Goal: Task Accomplishment & Management: Complete application form

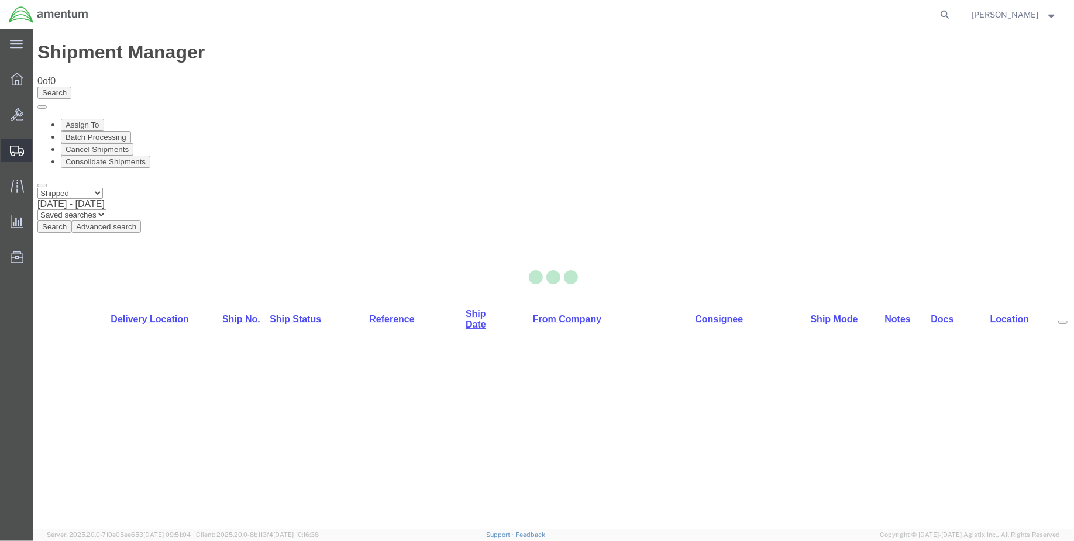
click at [12, 153] on icon at bounding box center [17, 151] width 14 height 11
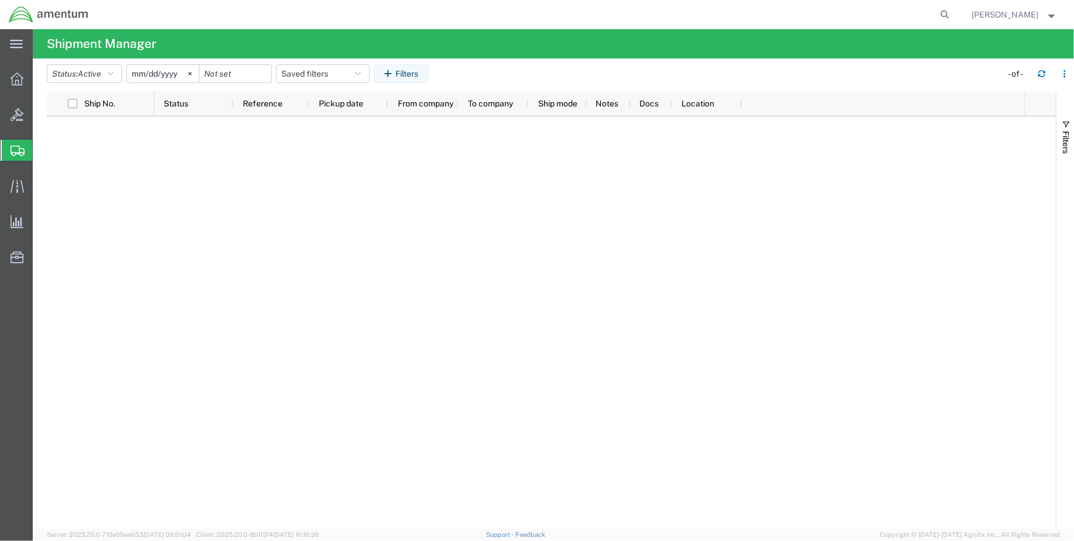
click at [0, 0] on span "Create Shipment" at bounding box center [0, 0] width 0 height 0
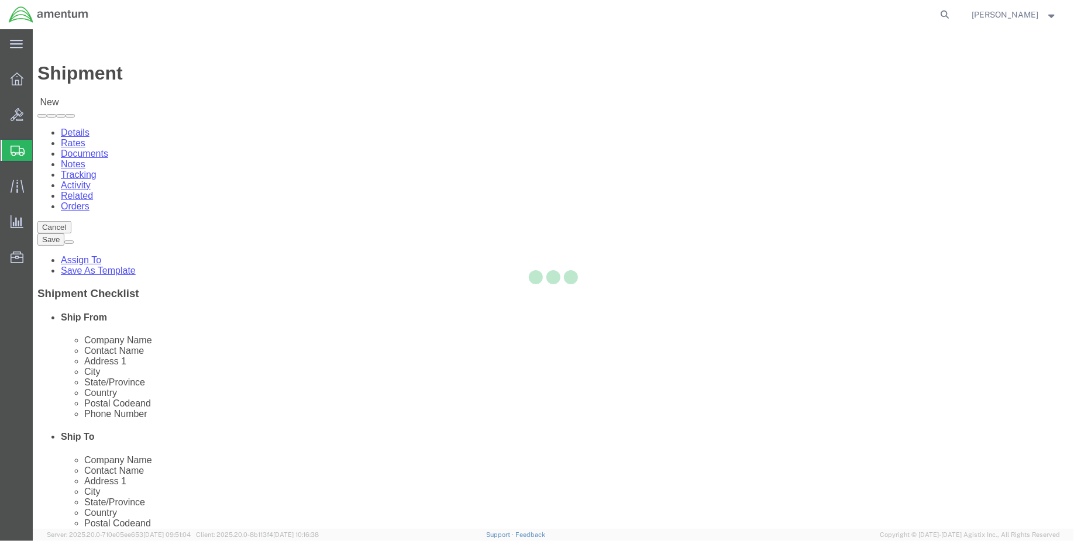
select select
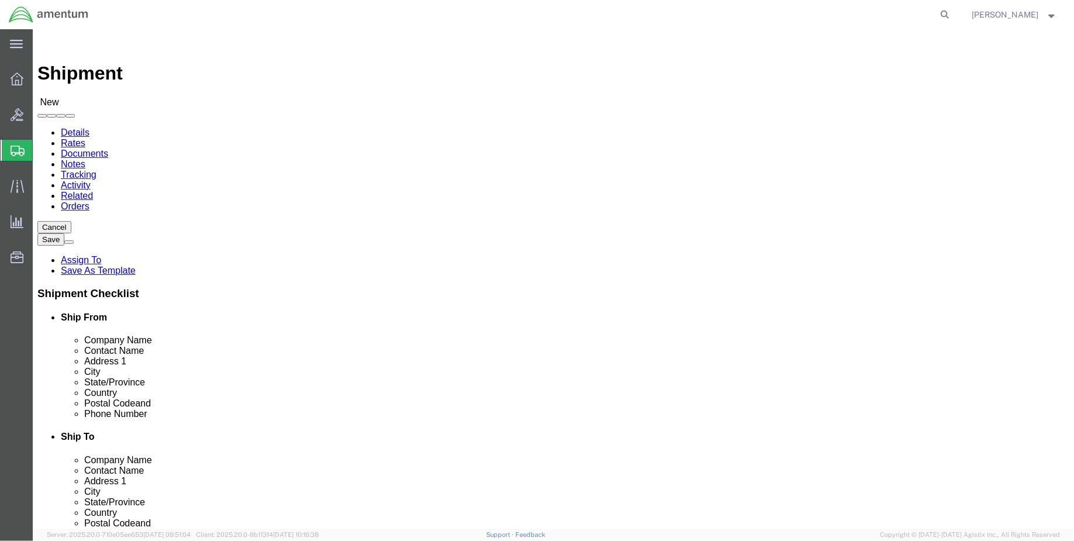
select select "MYPROFILE"
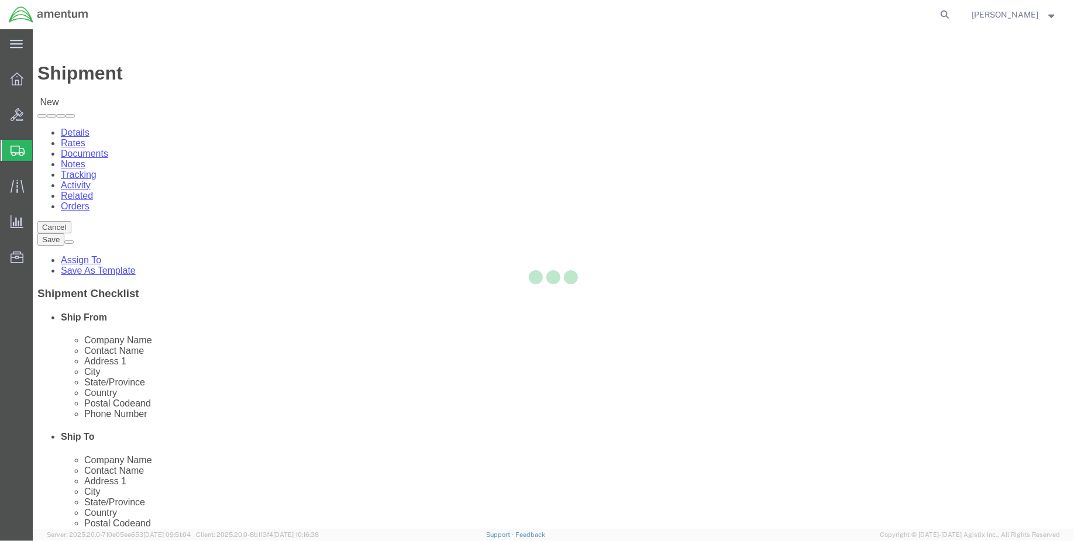
select select "LA"
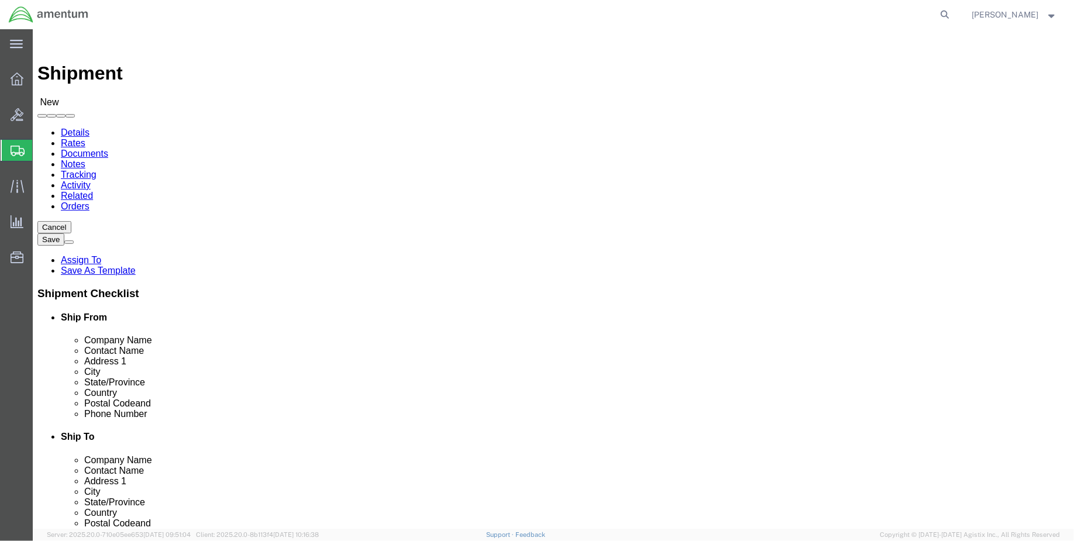
type input "EJA"
select select "49930"
select select "FL"
click input "text"
type input "n"
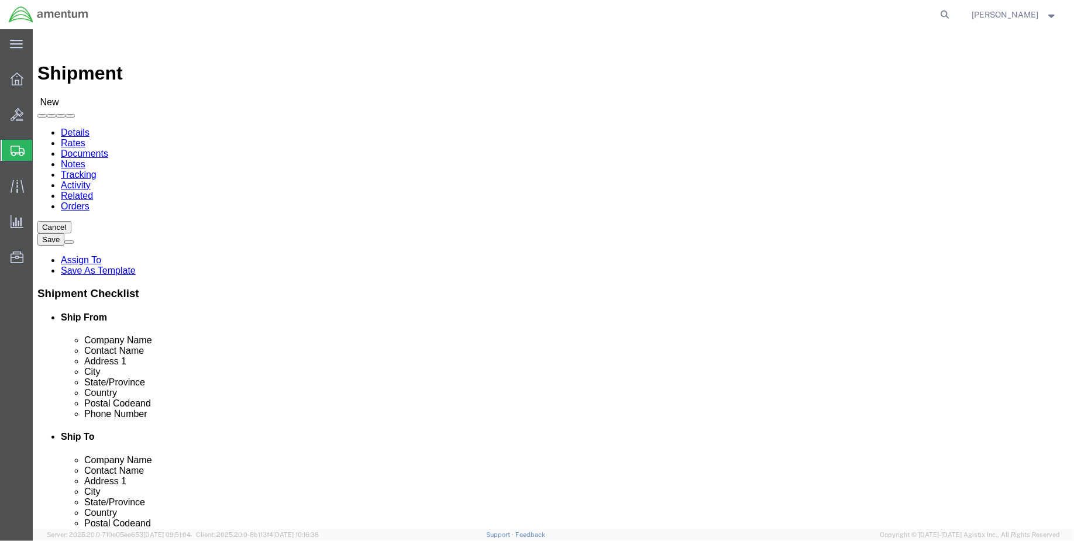
type input "Norma Scott"
click input "text"
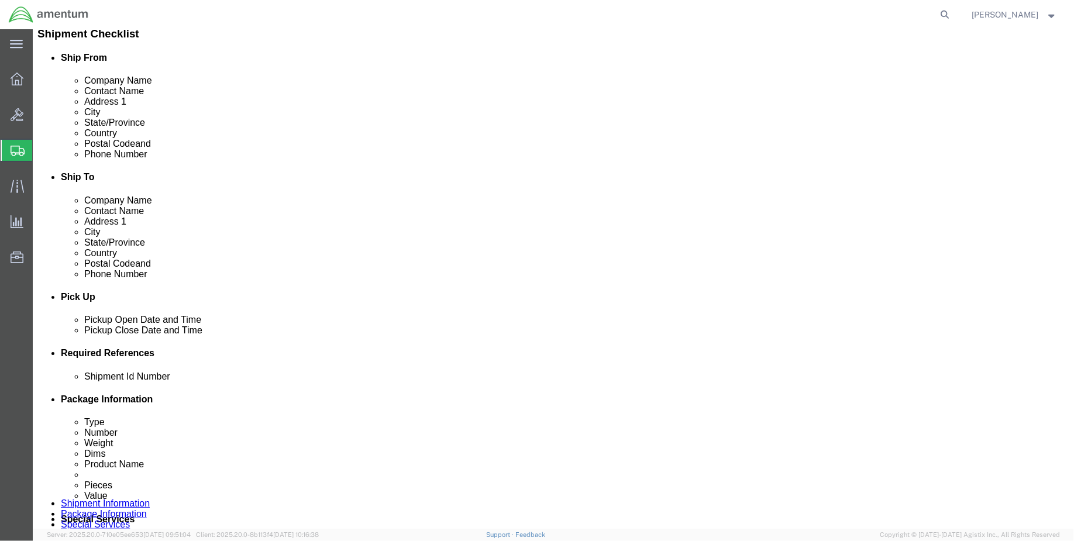
scroll to position [325, 0]
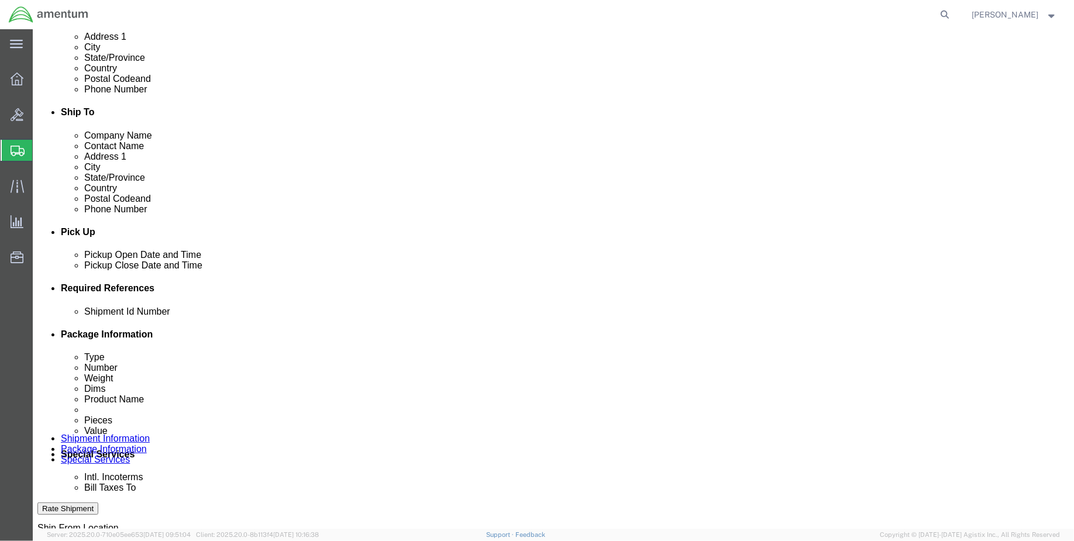
type input "norma.scott@associates.cbp.dhs.gov"
click div "Sep 30 2025 10:00 AM"
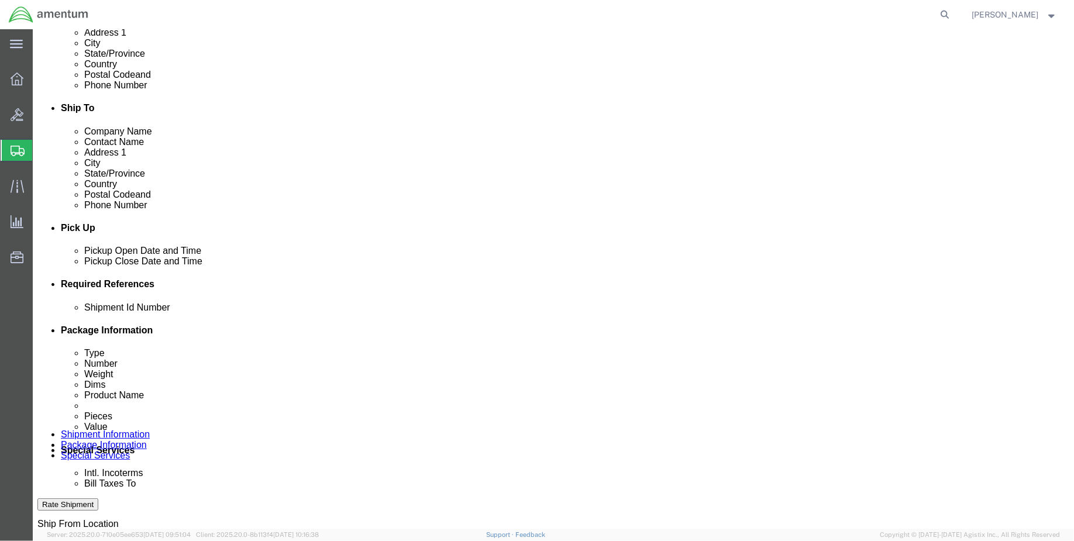
type input "1:00 PM"
drag, startPoint x: 167, startPoint y: 494, endPoint x: 216, endPoint y: 427, distance: 82.5
click button "Apply"
drag, startPoint x: 294, startPoint y: 269, endPoint x: 291, endPoint y: 276, distance: 7.4
click div "Pickup Close Date Pickup Close Time Pickup Close Date and Time Sep 30 2025 2:00…"
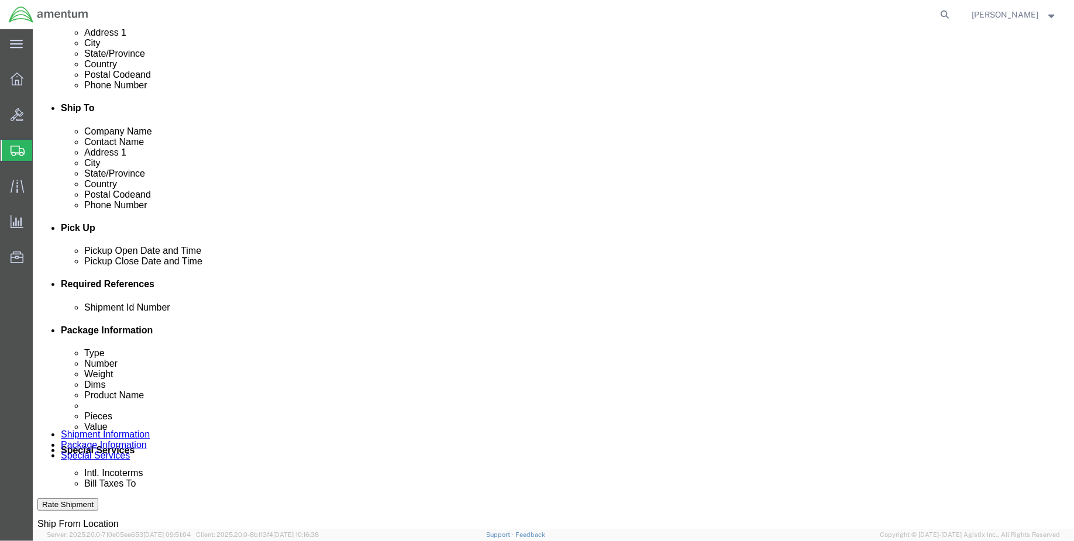
click div "Sep 30 2025 2:00 PM"
type input "15:00 PM"
click button "Apply"
click button "Add reference"
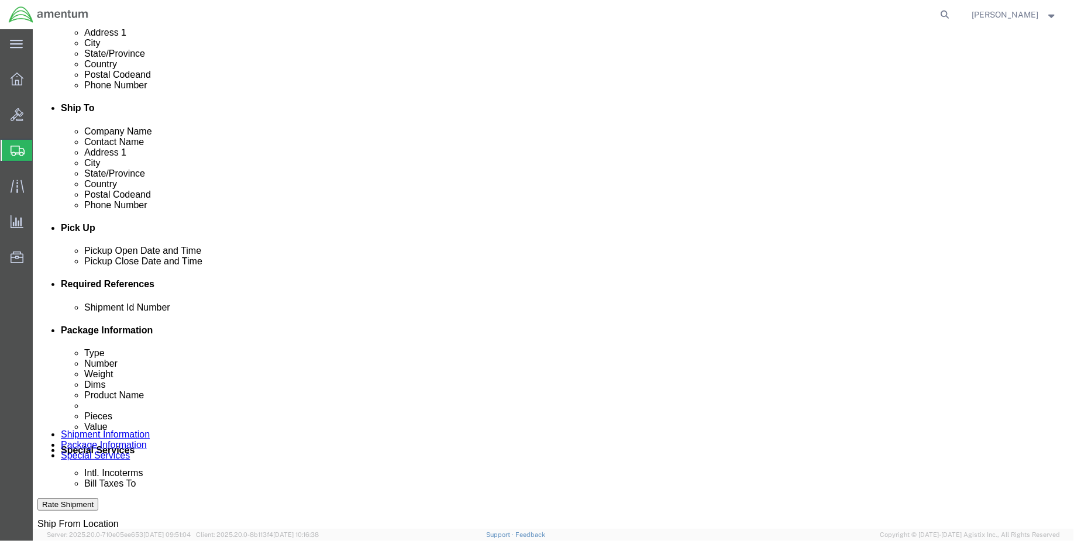
drag, startPoint x: 749, startPoint y: 352, endPoint x: 401, endPoint y: 352, distance: 348.1
click button "Add reference"
click input "text"
type input "ENO shipment: CA 1010"
select select "DEPT"
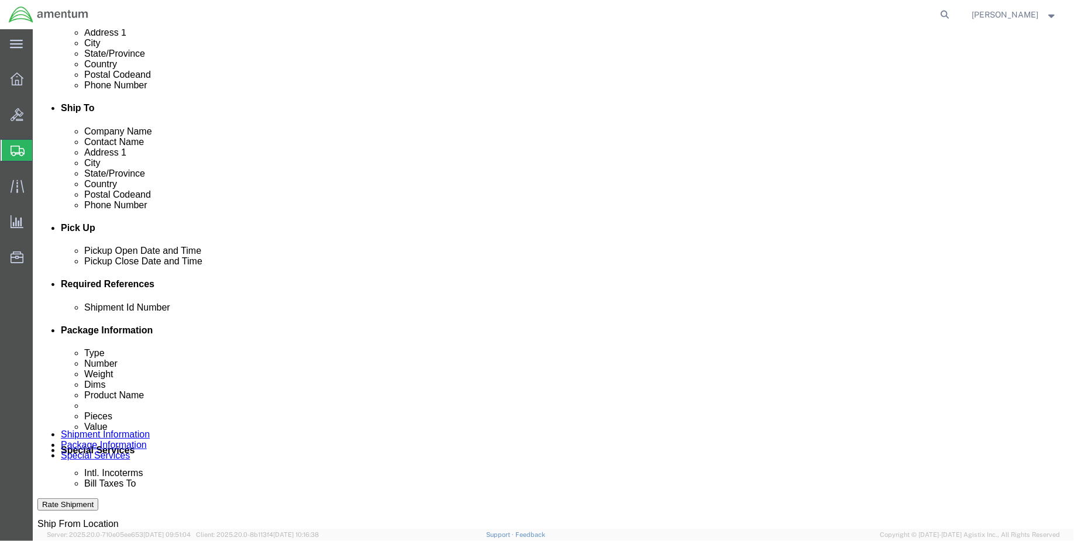
type input "V"
type input "CBP"
select select "CUSTREF"
type input "EJA AOG: CA1010"
select select "PROJNUM"
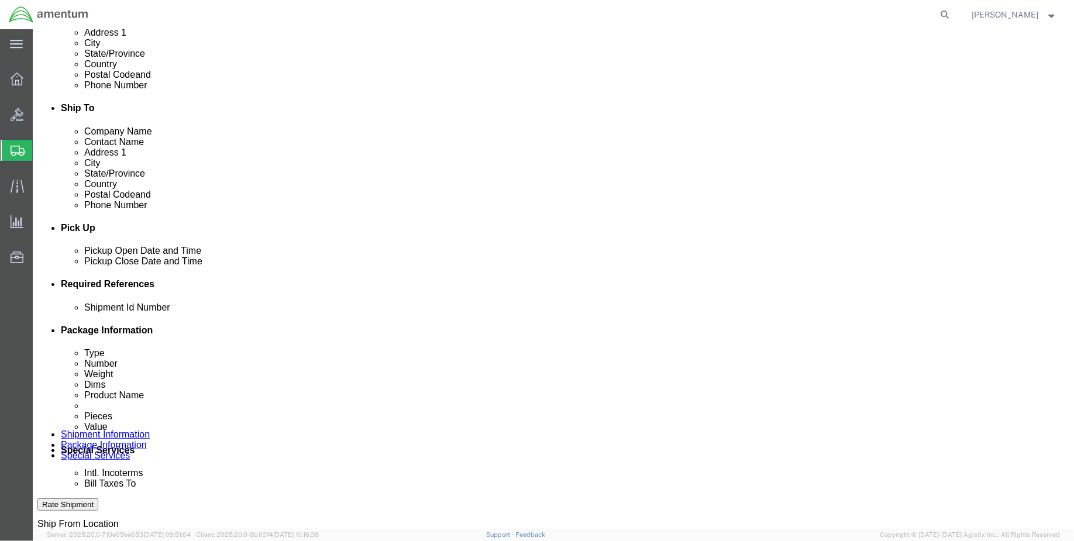
paste input "6118.03.03.2219.000.ENO.0000"
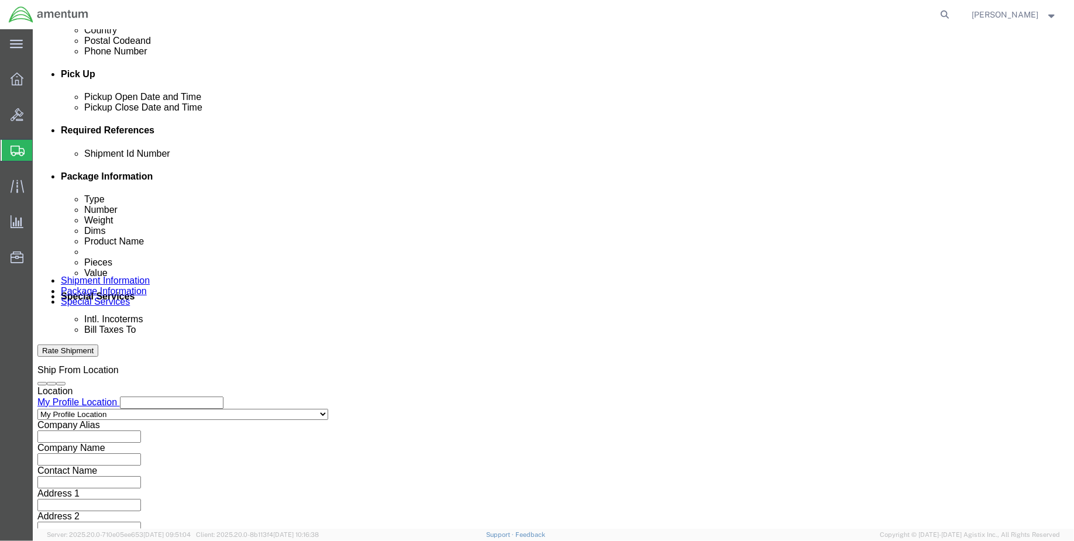
scroll to position [524, 0]
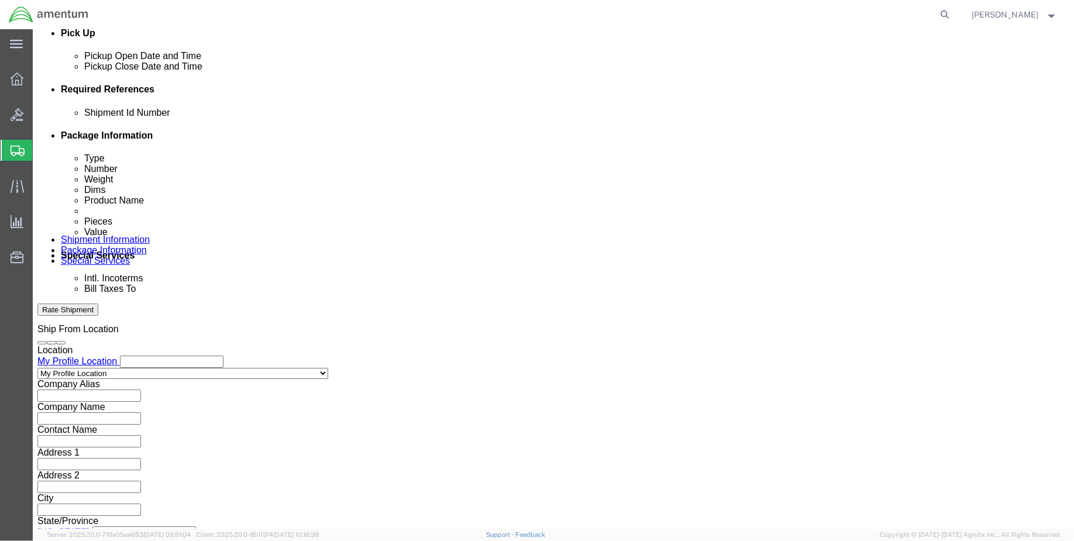
type input "6118.03.03.2219.000.ENO.0000"
click button "Continue"
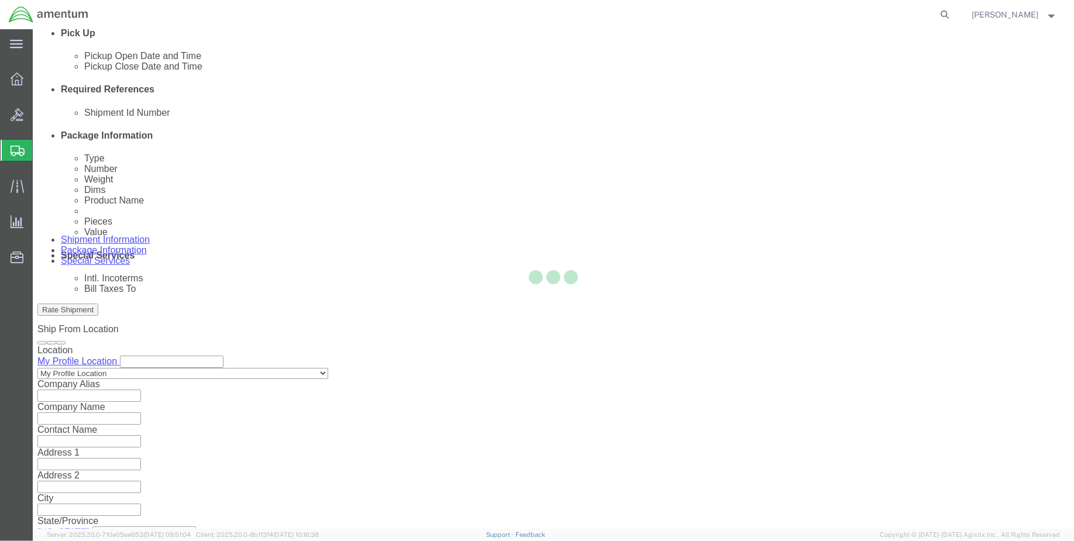
click at [407, 170] on div at bounding box center [553, 279] width 1041 height 500
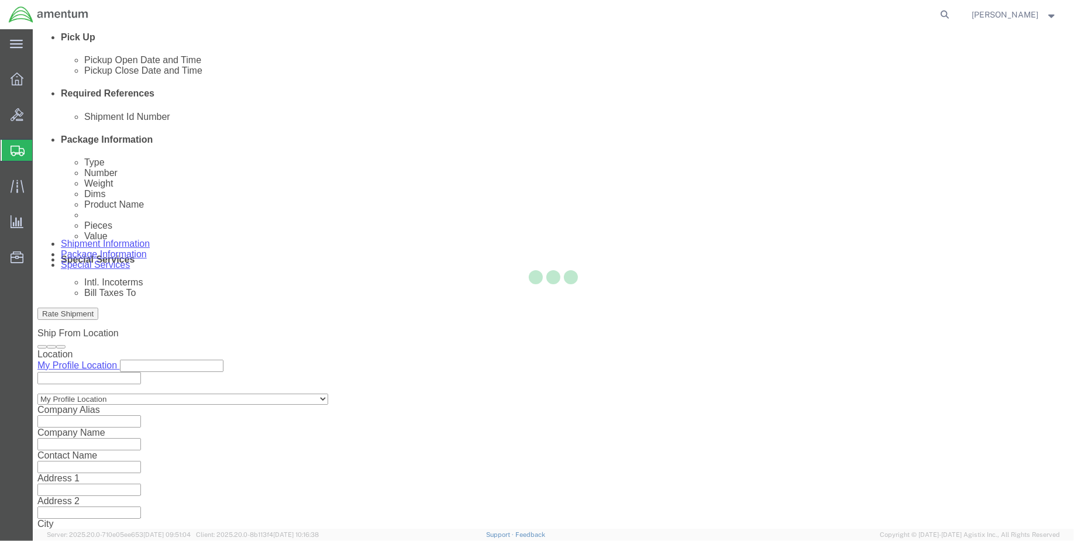
select select "CBOX"
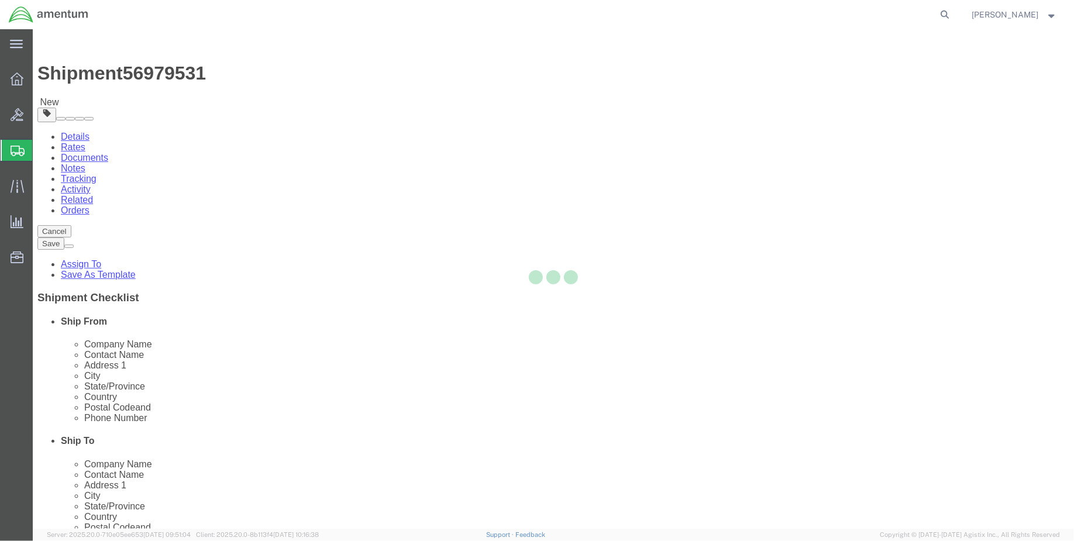
click at [409, 303] on div at bounding box center [553, 279] width 1041 height 500
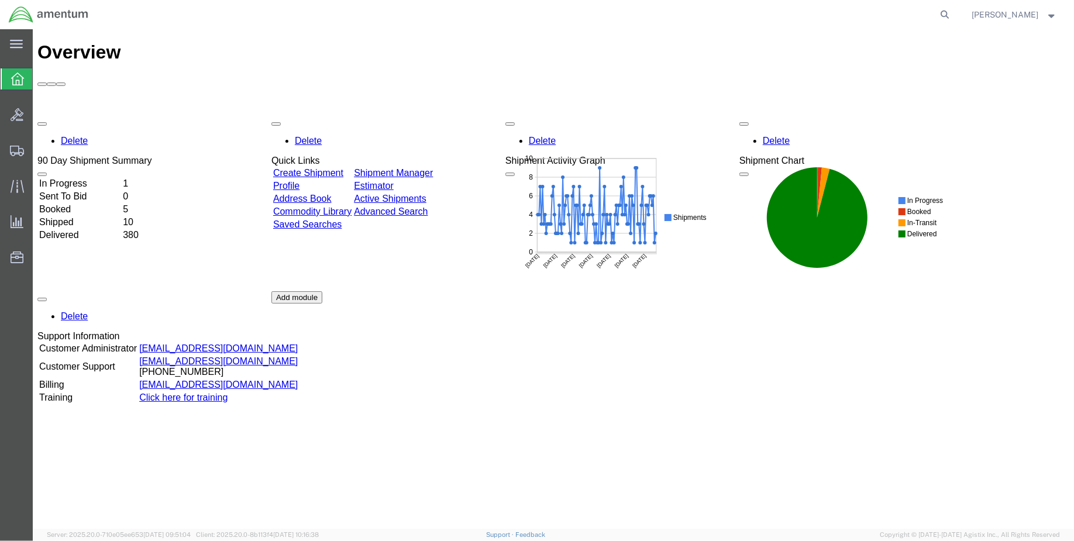
click at [71, 216] on td "Shipped" at bounding box center [79, 222] width 82 height 12
